Goal: Task Accomplishment & Management: Manage account settings

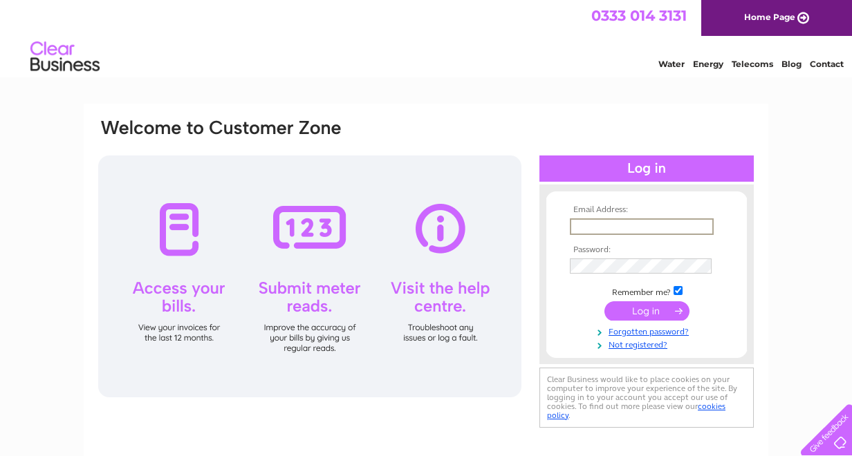
click at [602, 220] on input "text" at bounding box center [642, 227] width 144 height 17
type input "hammerpincers@yahoo.co.uk"
click at [676, 317] on input "submit" at bounding box center [646, 311] width 85 height 19
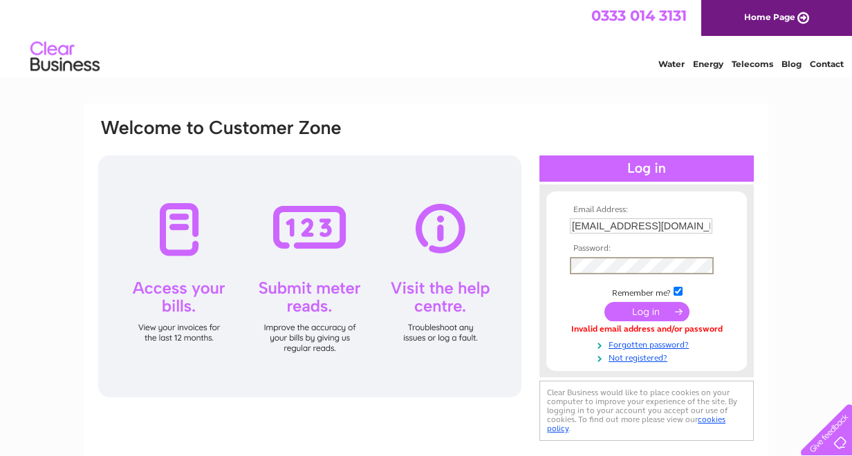
click at [604, 302] on input "submit" at bounding box center [646, 311] width 85 height 19
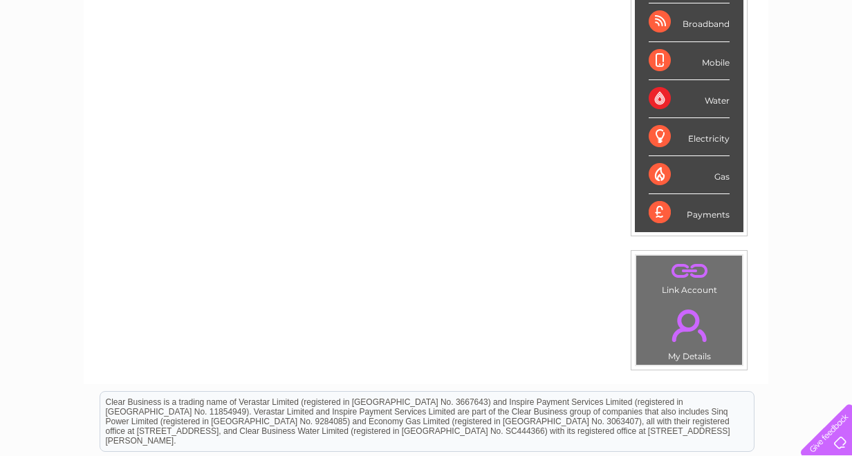
scroll to position [260, 0]
click at [706, 219] on div "Payments" at bounding box center [689, 212] width 81 height 37
click at [714, 214] on div "Payments" at bounding box center [689, 212] width 81 height 37
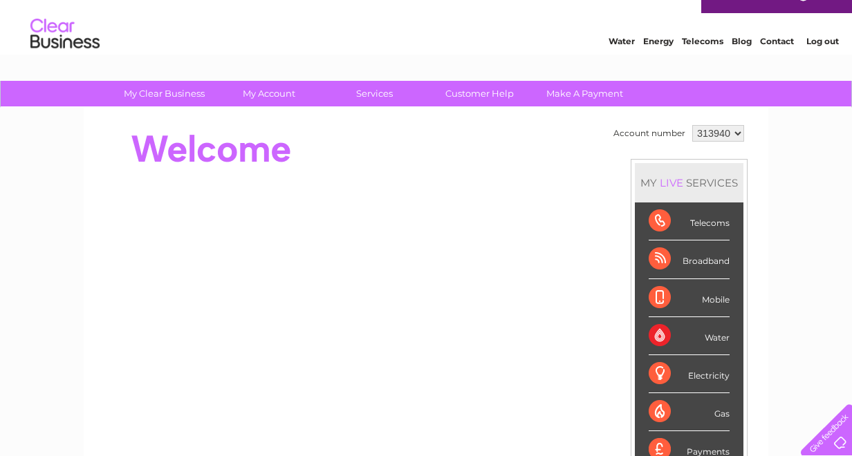
scroll to position [0, 0]
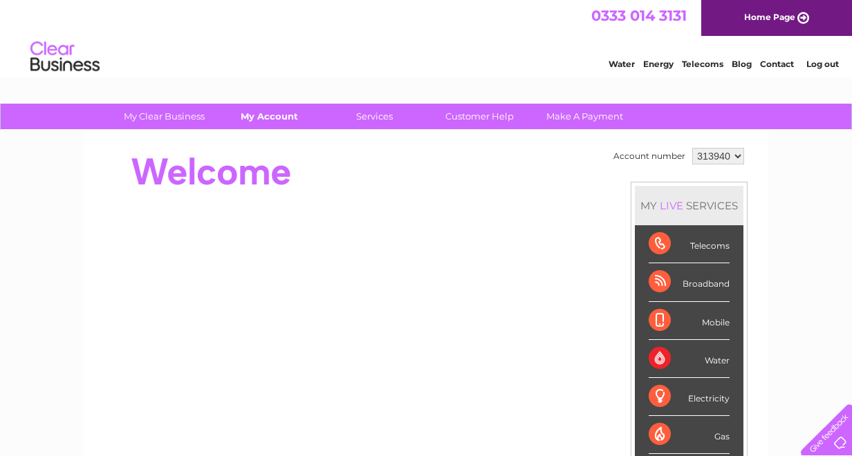
click at [270, 115] on link "My Account" at bounding box center [269, 117] width 114 height 26
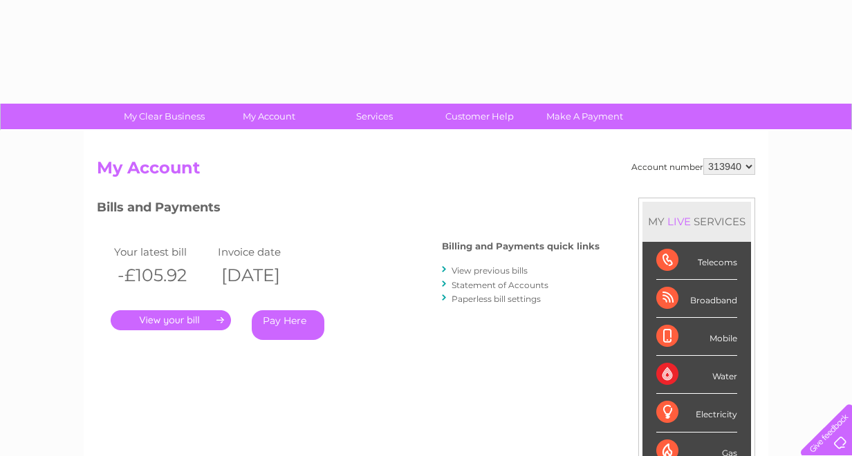
click at [225, 150] on div "Account number 313940 My Account MY LIVE SERVICES Telecoms Broadband Mobile Wat…" at bounding box center [426, 360] width 685 height 458
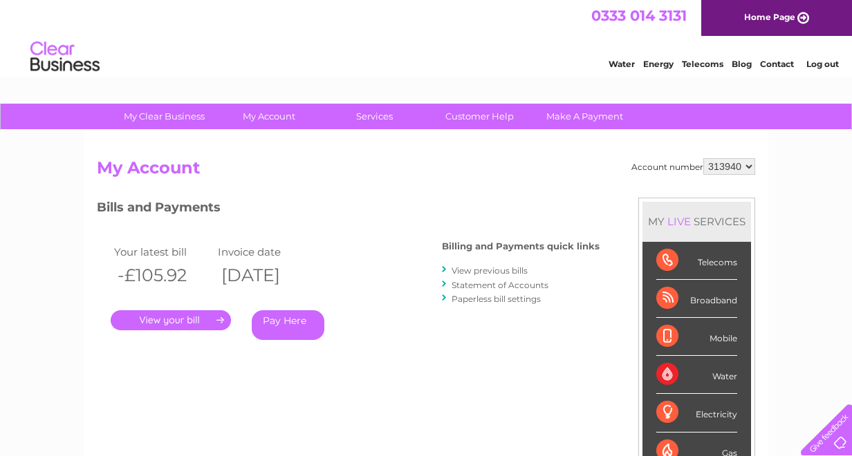
click at [488, 275] on link "View previous bills" at bounding box center [490, 271] width 76 height 10
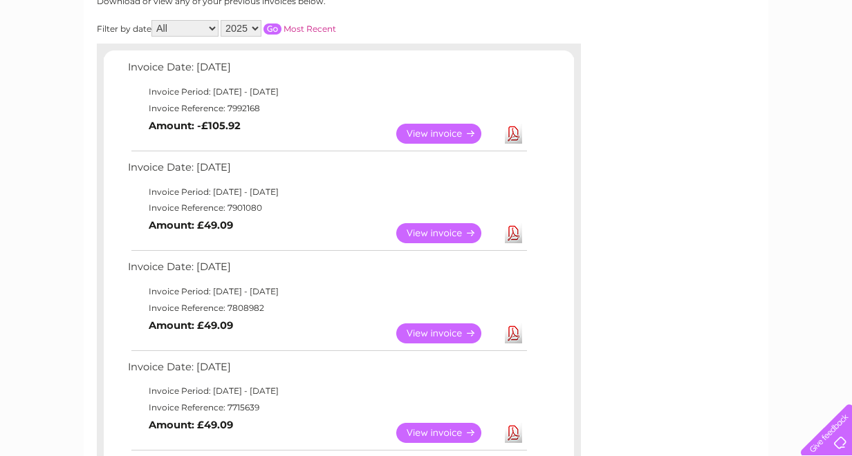
scroll to position [204, 0]
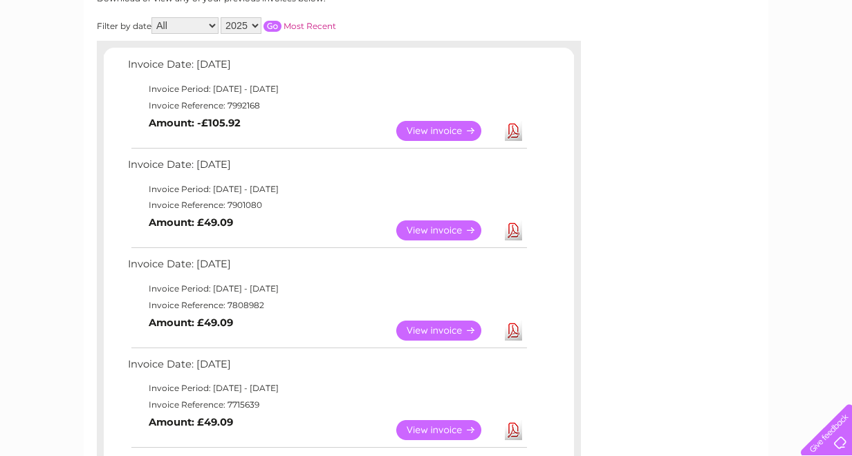
click at [439, 330] on link "View" at bounding box center [447, 331] width 102 height 20
